Goal: Task Accomplishment & Management: Manage account settings

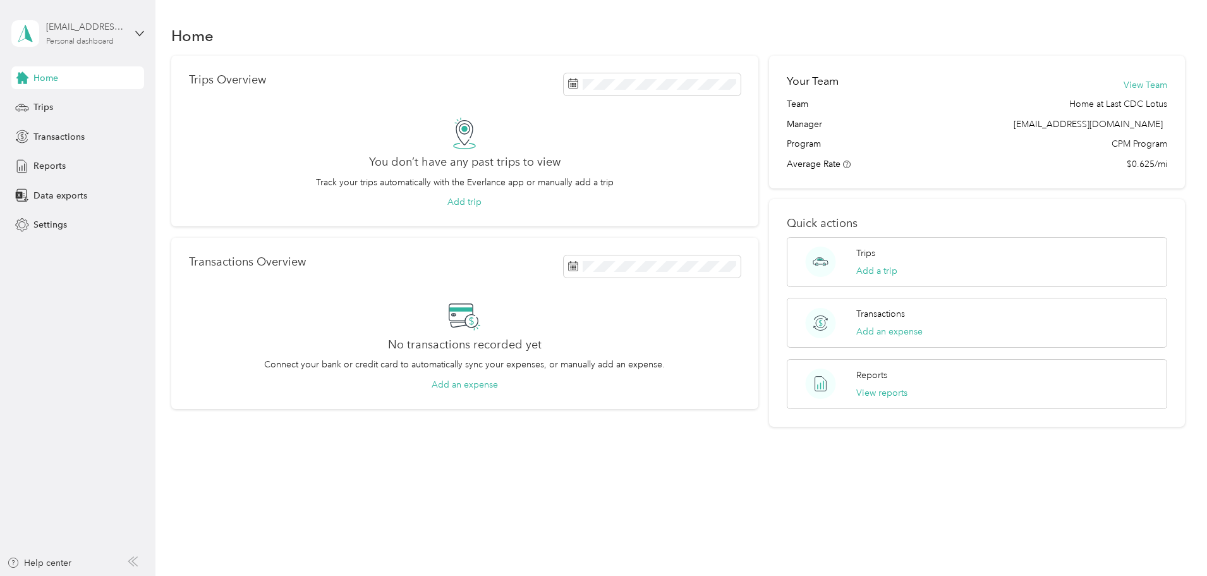
click at [103, 34] on div "[EMAIL_ADDRESS][DOMAIN_NAME]" at bounding box center [85, 26] width 79 height 13
click at [145, 32] on aside "[EMAIL_ADDRESS][DOMAIN_NAME] Personal dashboard Home Trips Transactions Reports…" at bounding box center [78, 288] width 156 height 576
click at [142, 34] on icon at bounding box center [139, 33] width 9 height 9
click at [48, 104] on div "Log out" at bounding box center [47, 103] width 49 height 13
